Goal: Find specific page/section: Find specific page/section

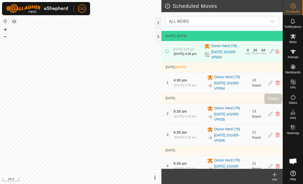
click at [294, 99] on icon at bounding box center [293, 97] width 6 height 6
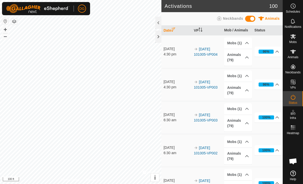
click at [293, 99] on icon at bounding box center [293, 97] width 6 height 6
click at [292, 56] on span "Animals" at bounding box center [293, 57] width 11 height 3
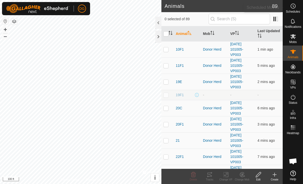
click at [294, 9] on icon at bounding box center [293, 6] width 6 height 6
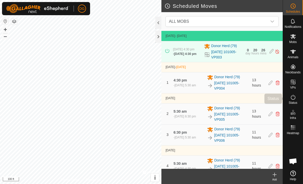
click at [294, 100] on icon at bounding box center [293, 97] width 6 height 6
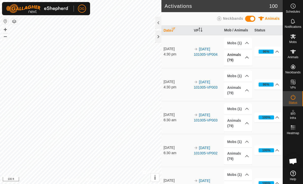
click at [241, 58] on p-accordion-header "Animals (79)" at bounding box center [238, 57] width 28 height 17
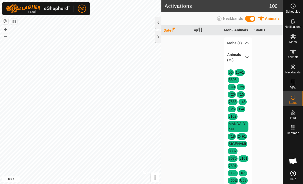
click at [245, 56] on p-accordion-header "Animals (79)" at bounding box center [238, 57] width 28 height 17
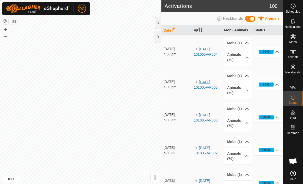
click at [214, 89] on link "[DATE] 101005-VP003" at bounding box center [206, 84] width 24 height 9
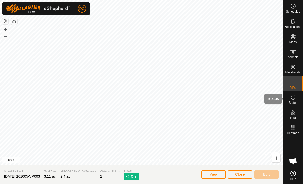
click at [294, 99] on icon at bounding box center [293, 97] width 6 height 6
